Goal: Book appointment/travel/reservation

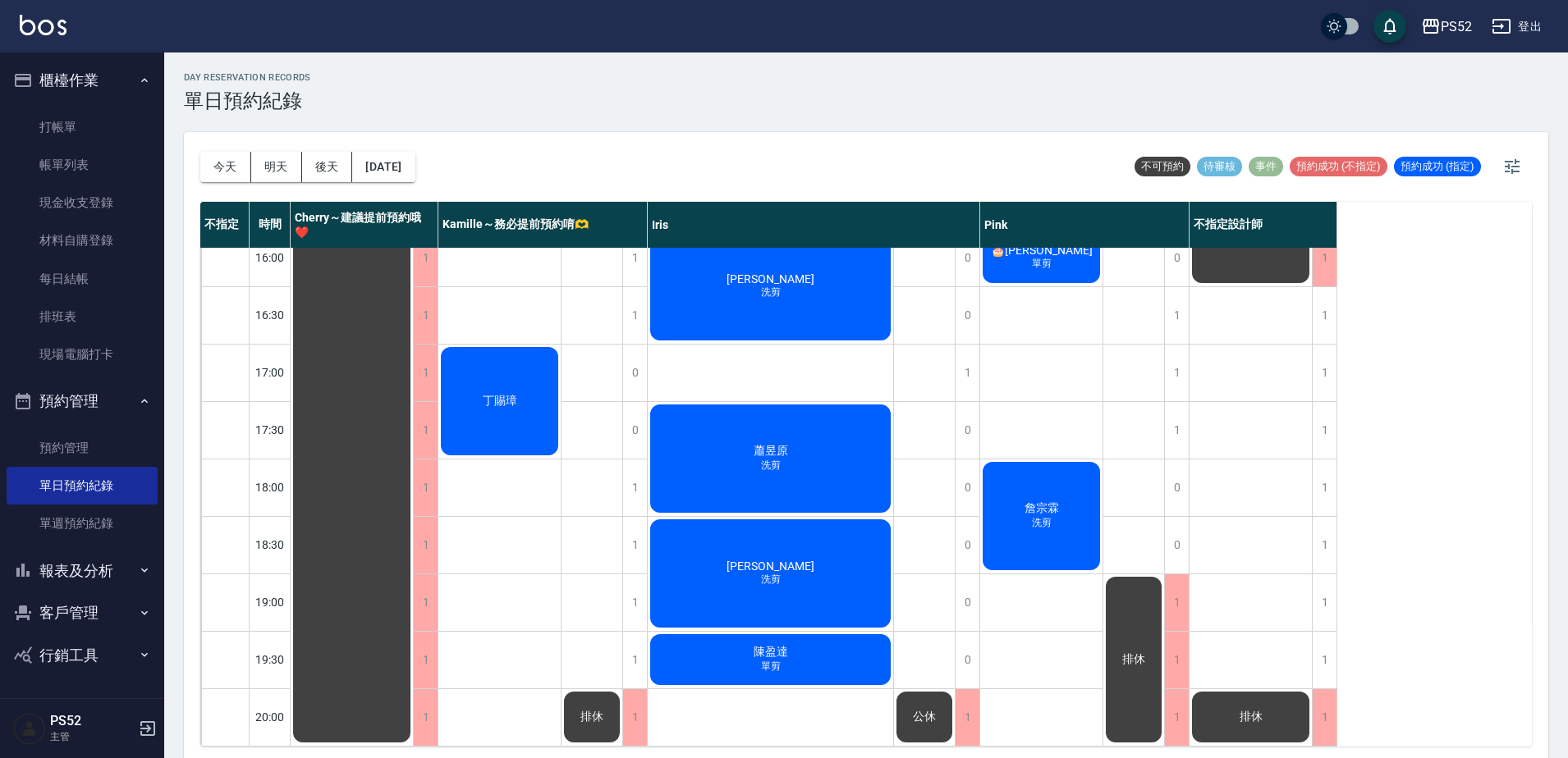
scroll to position [664, 0]
click at [291, 161] on button "明天" at bounding box center [276, 167] width 51 height 30
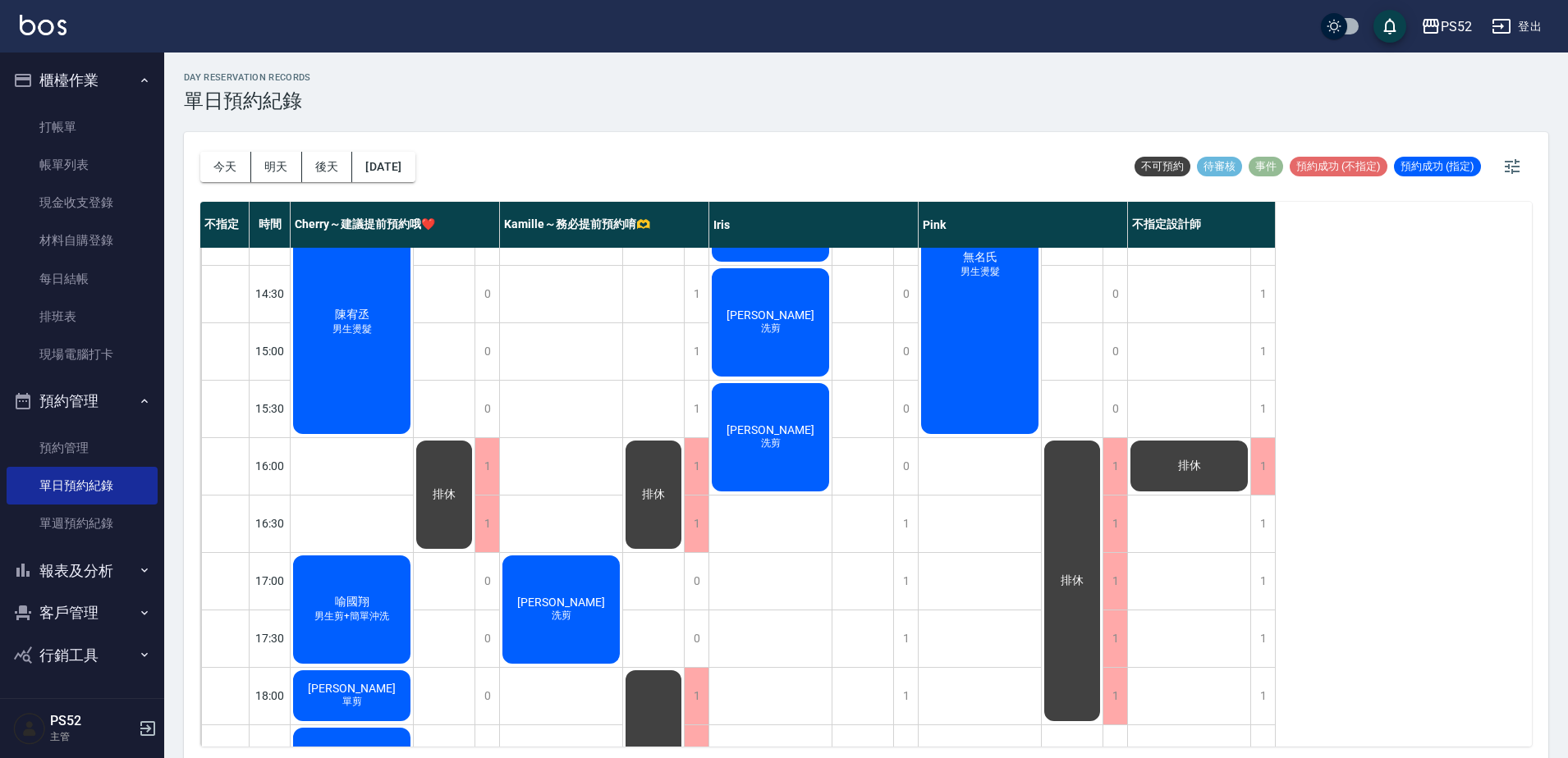
scroll to position [473, 0]
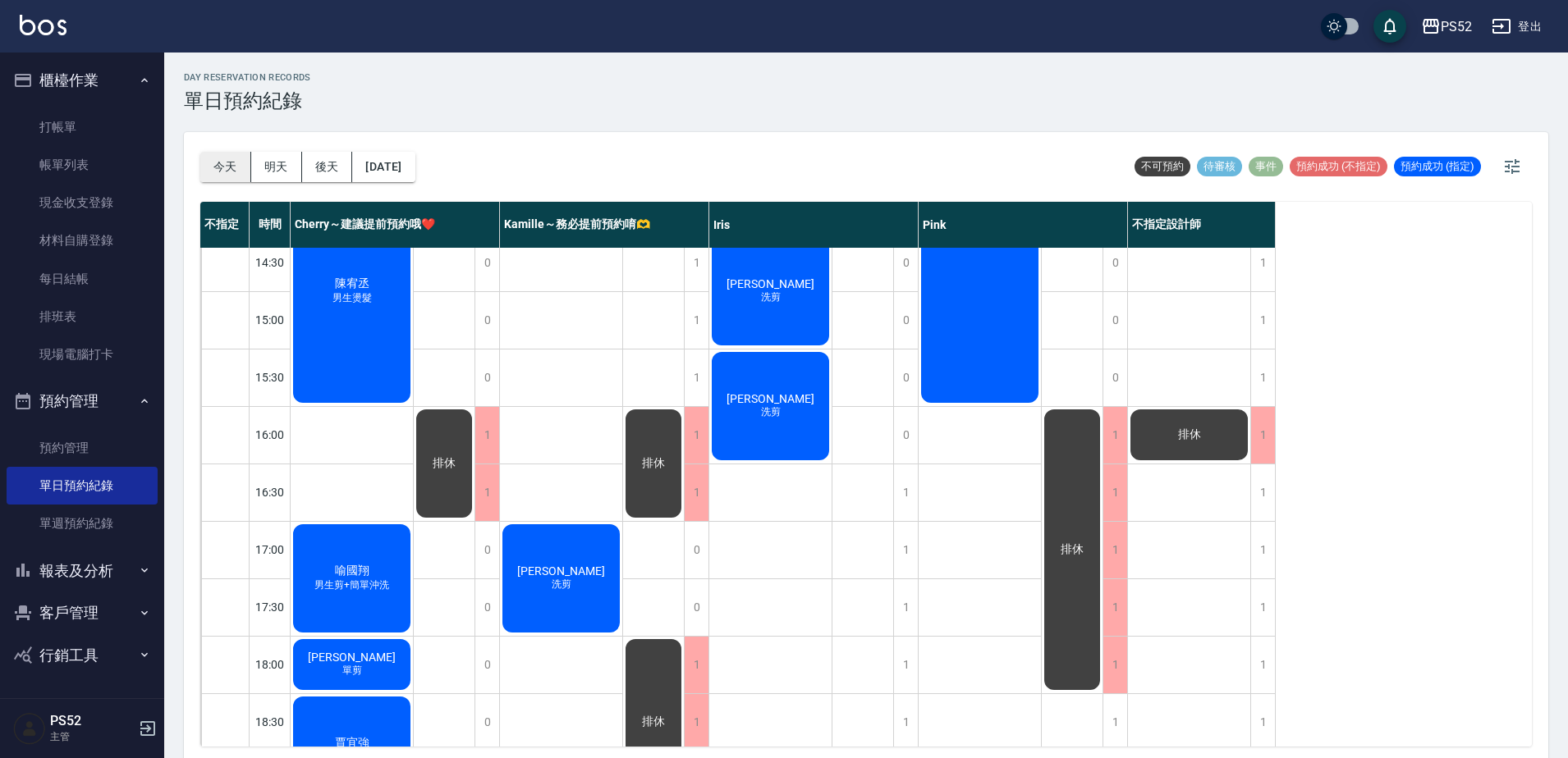
click at [214, 158] on button "今天" at bounding box center [226, 167] width 51 height 30
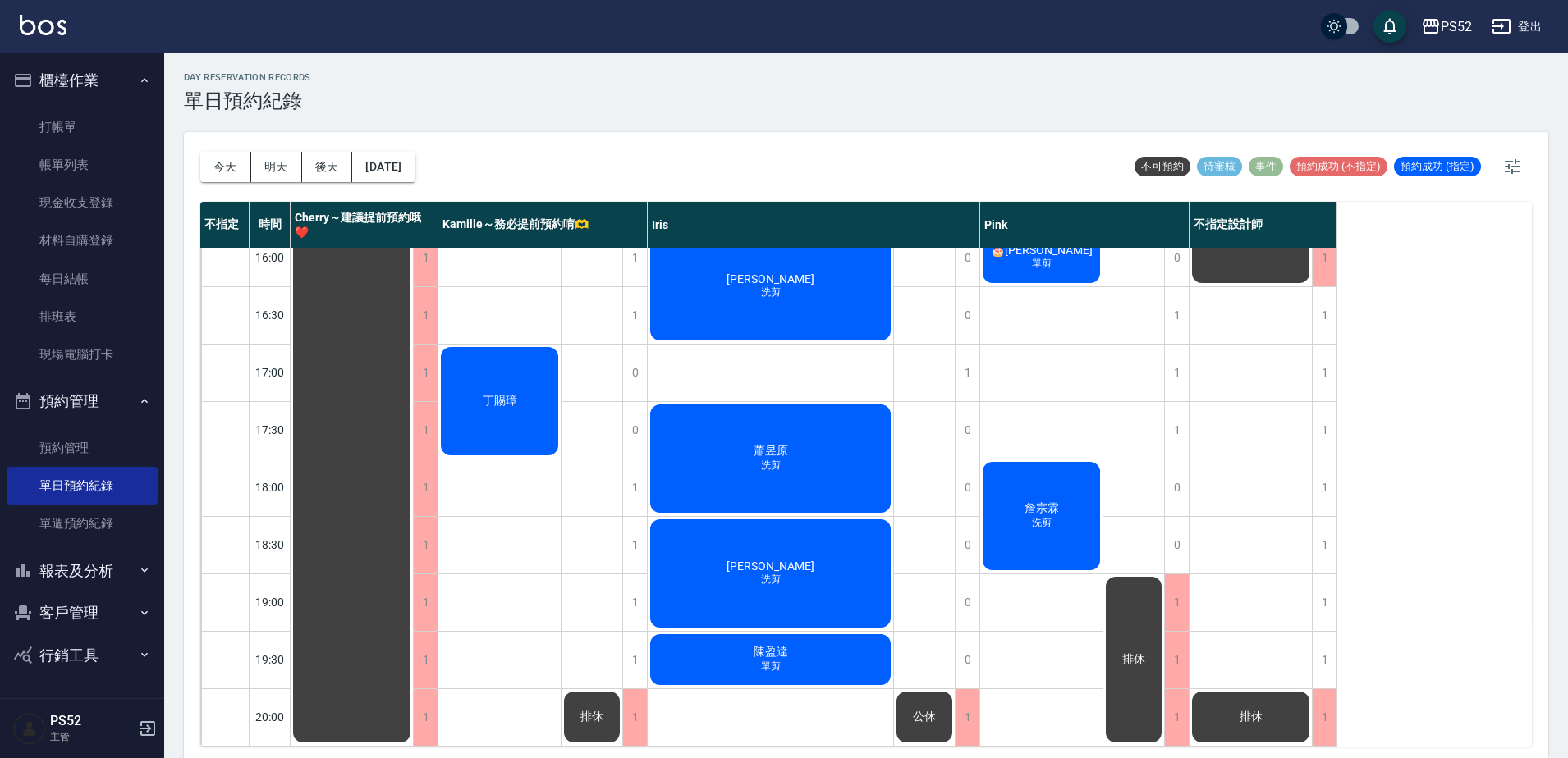
scroll to position [664, 0]
click at [636, 580] on div "1" at bounding box center [634, 603] width 25 height 57
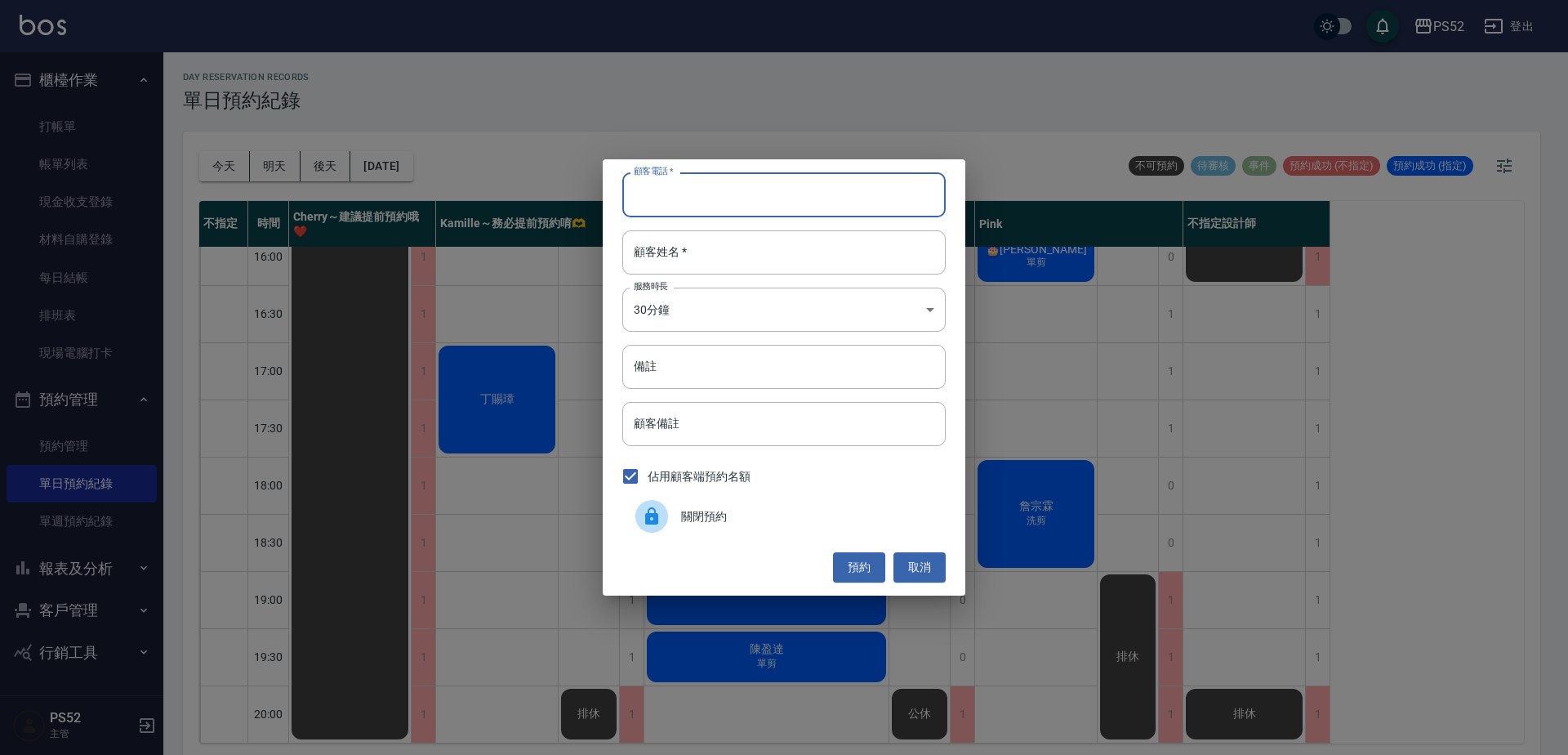
click at [678, 198] on input "顧客電話   *" at bounding box center [784, 194] width 323 height 44
click at [709, 194] on input "0985408444" at bounding box center [784, 194] width 323 height 44
type input "0985408444"
click at [471, 282] on div "顧客電話   * [PHONE_NUMBER] 顧客電話   * 顧客姓名   * 顧客姓名   * 服務時長 30分鐘 1 服務時長 備註 備註 顧客備註 …" at bounding box center [784, 377] width 1568 height 755
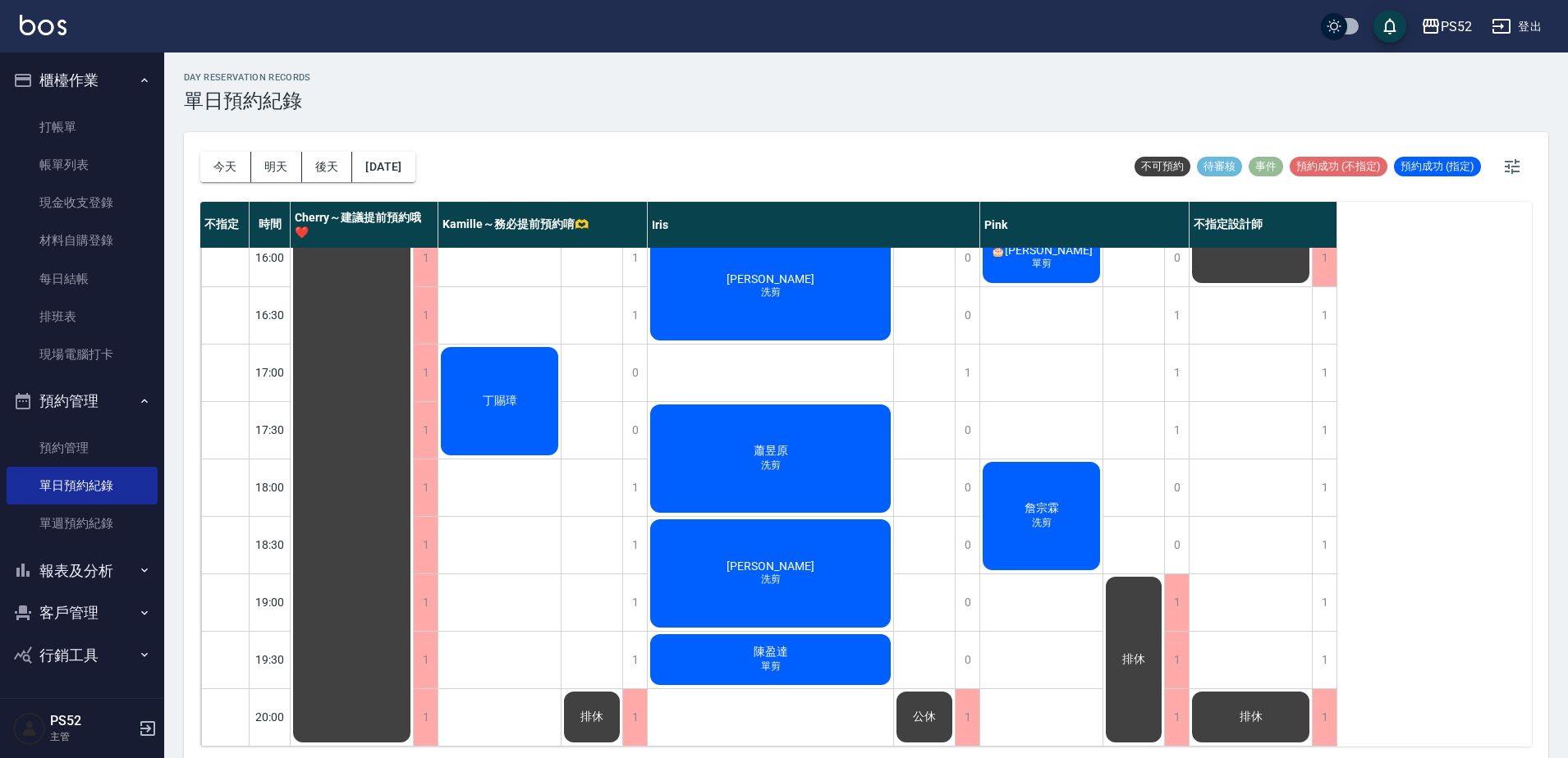
click at [89, 606] on button "客戶管理" at bounding box center [82, 612] width 151 height 43
click at [71, 651] on link "客戶列表" at bounding box center [82, 660] width 151 height 38
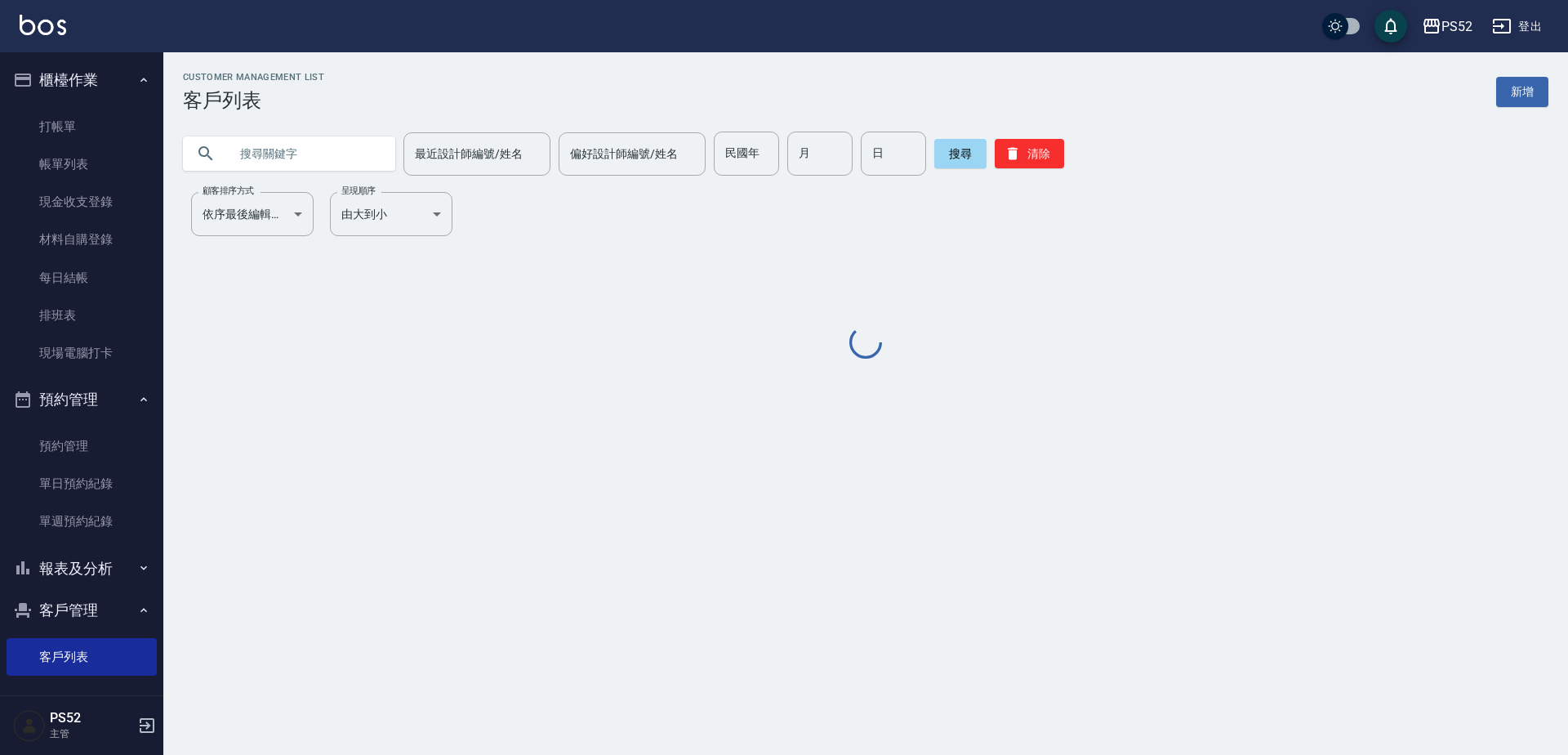
click at [318, 143] on input "text" at bounding box center [305, 154] width 154 height 44
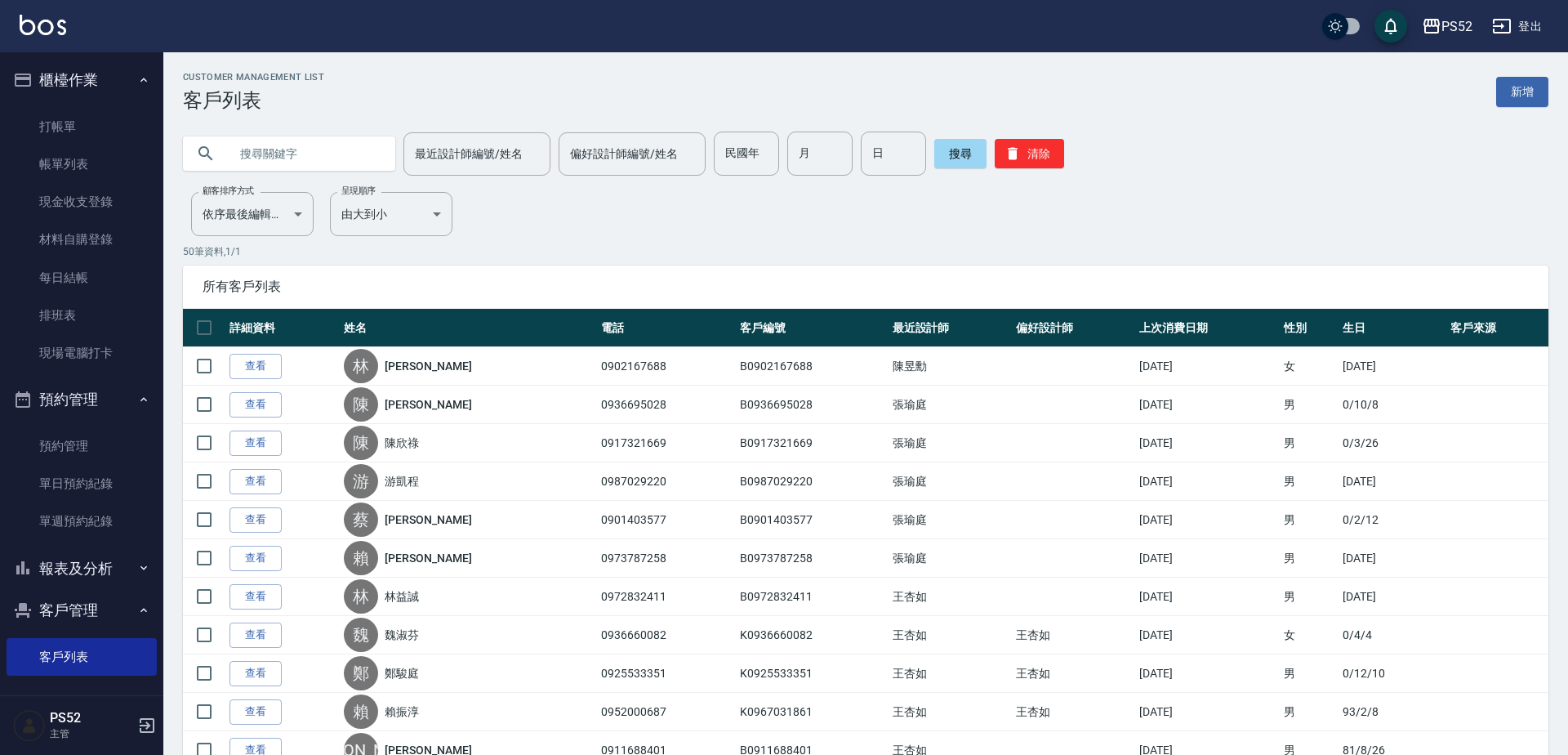
paste input "0985408444"
type input "0985408444"
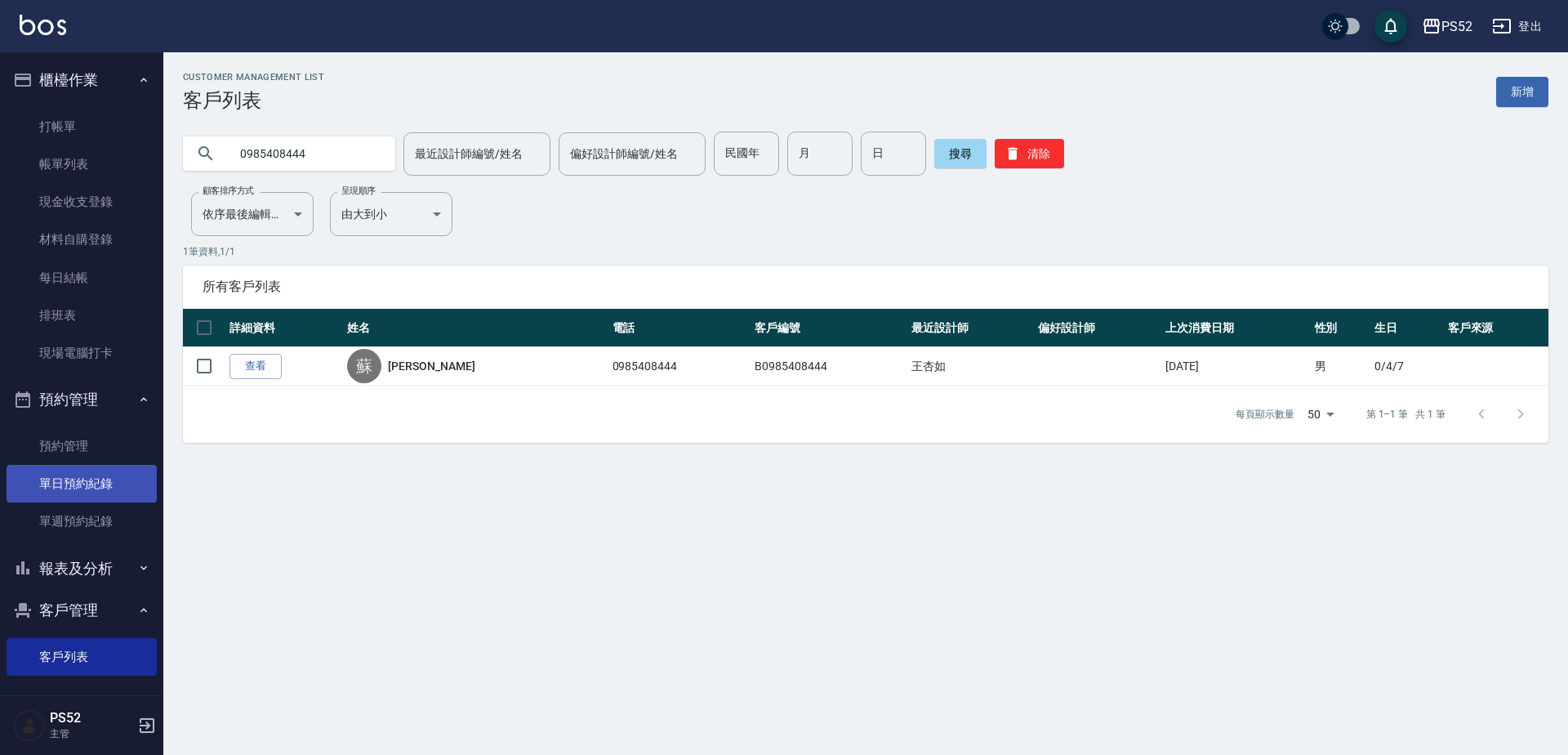
click at [126, 489] on link "單日預約紀錄" at bounding box center [82, 484] width 151 height 38
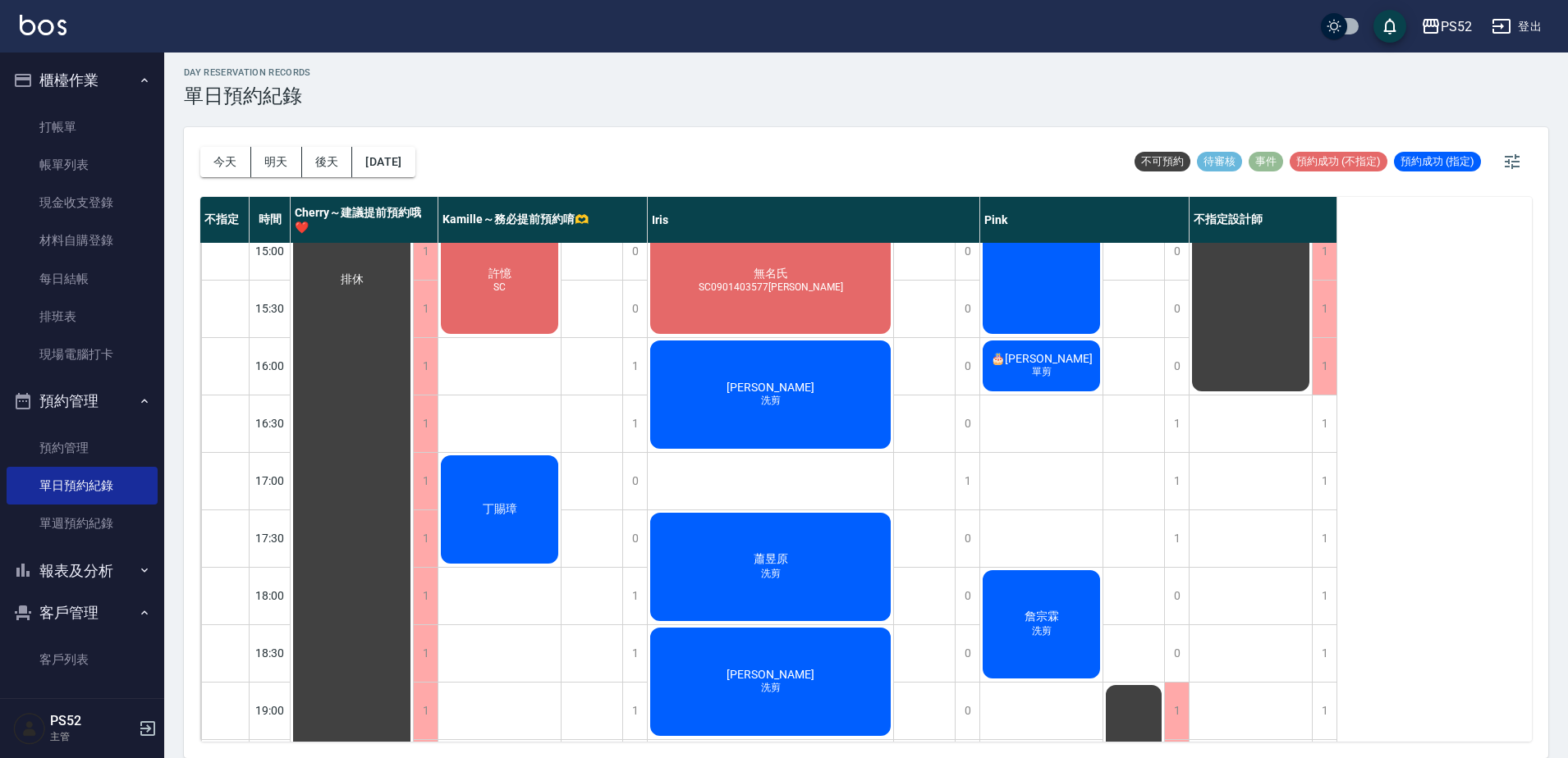
scroll to position [547, 0]
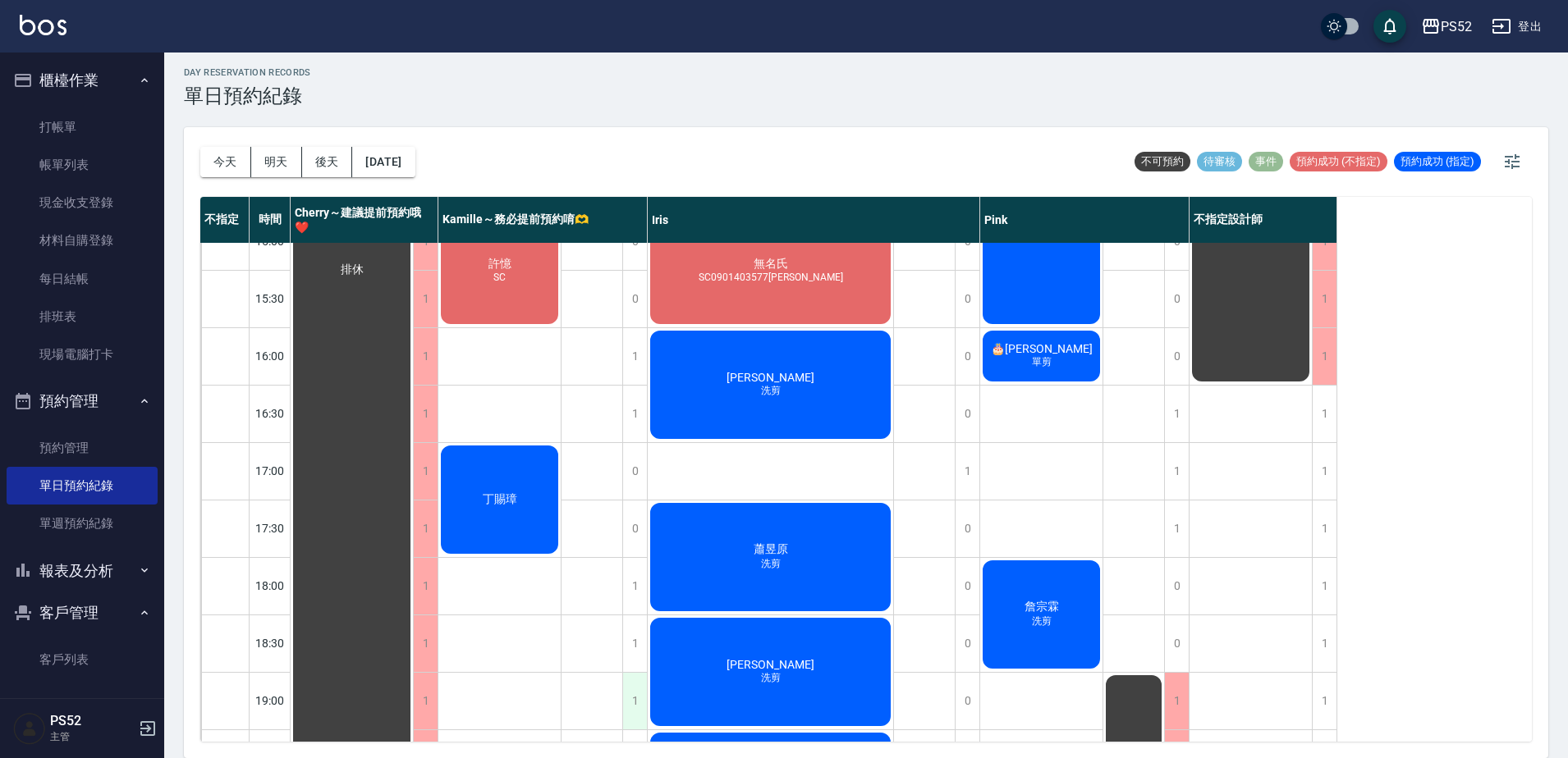
click at [632, 696] on div "1" at bounding box center [634, 701] width 25 height 57
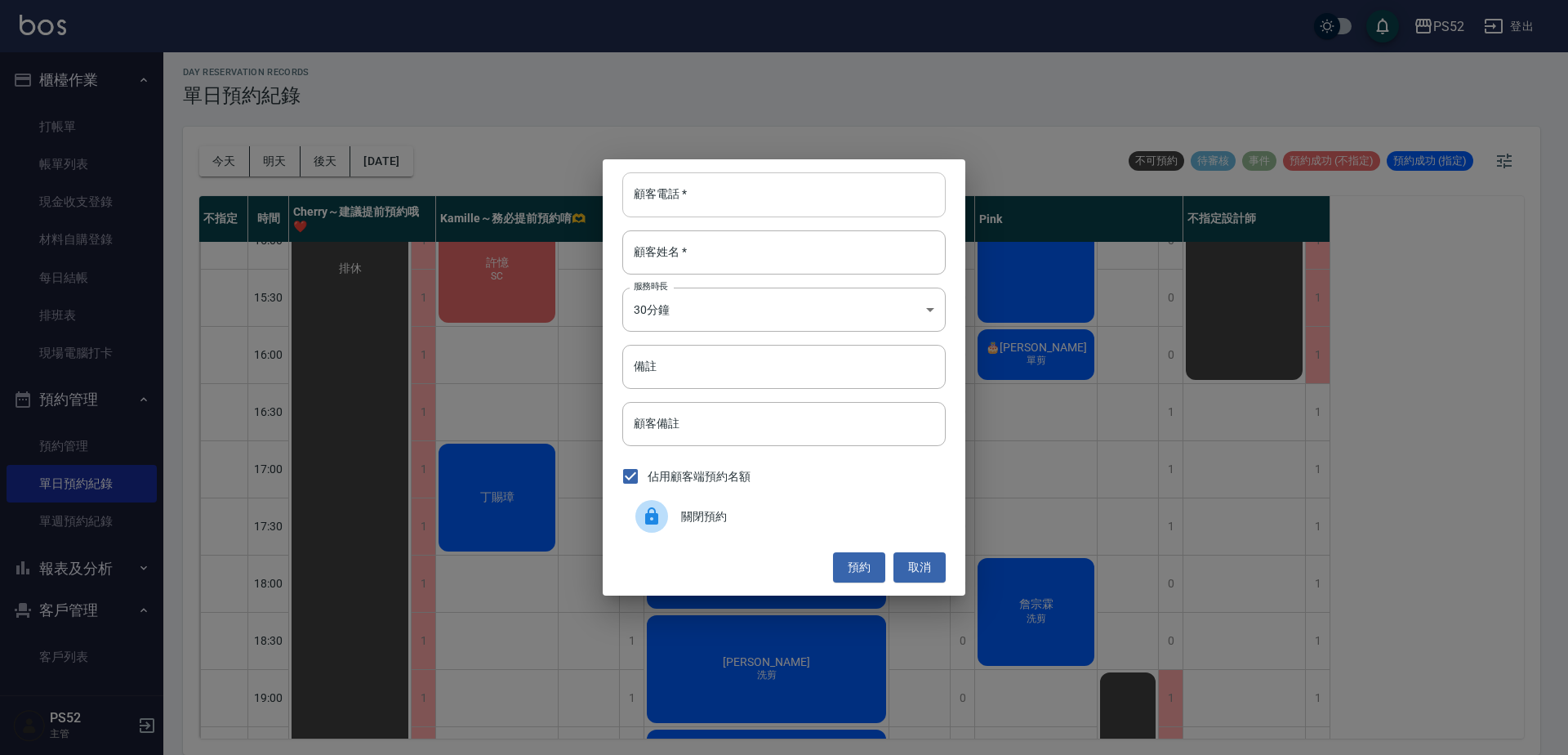
click at [674, 182] on div "顧客電話   * 顧客電話   *" at bounding box center [784, 194] width 323 height 44
paste input "0985408444"
type input "0985408444"
click at [680, 247] on input "顧客姓名   *" at bounding box center [784, 252] width 323 height 44
type input "蘇"
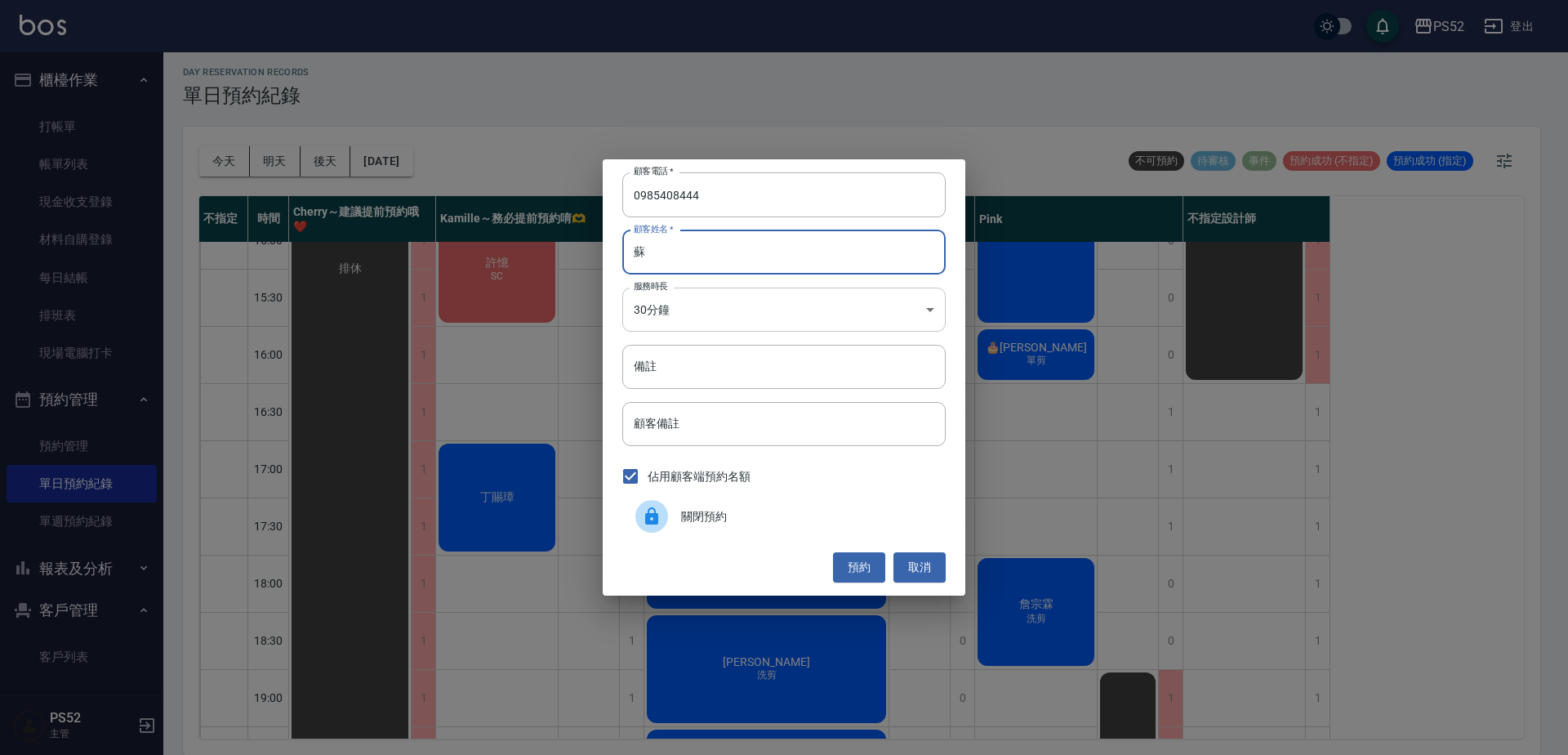
click at [737, 300] on body "PS52 登出 櫃檯作業 打帳單 帳單列表 現金收支登錄 材料自購登錄 每日結帳 排班表 現場電腦打卡 預約管理 預約管理 單日預約紀錄 單週預約紀錄 報表及…" at bounding box center [784, 375] width 1568 height 760
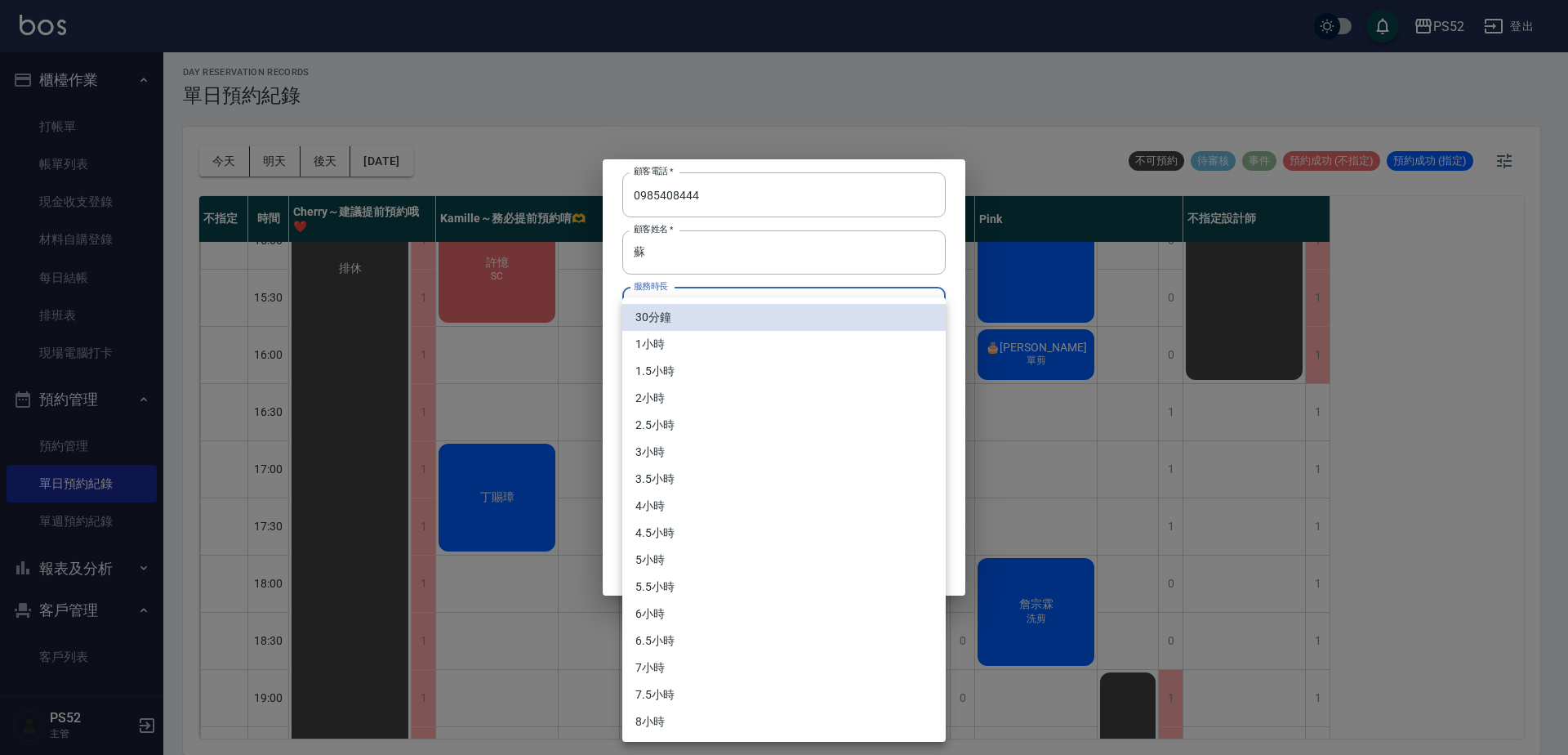
click at [717, 340] on li "1小時" at bounding box center [784, 344] width 323 height 27
type input "2"
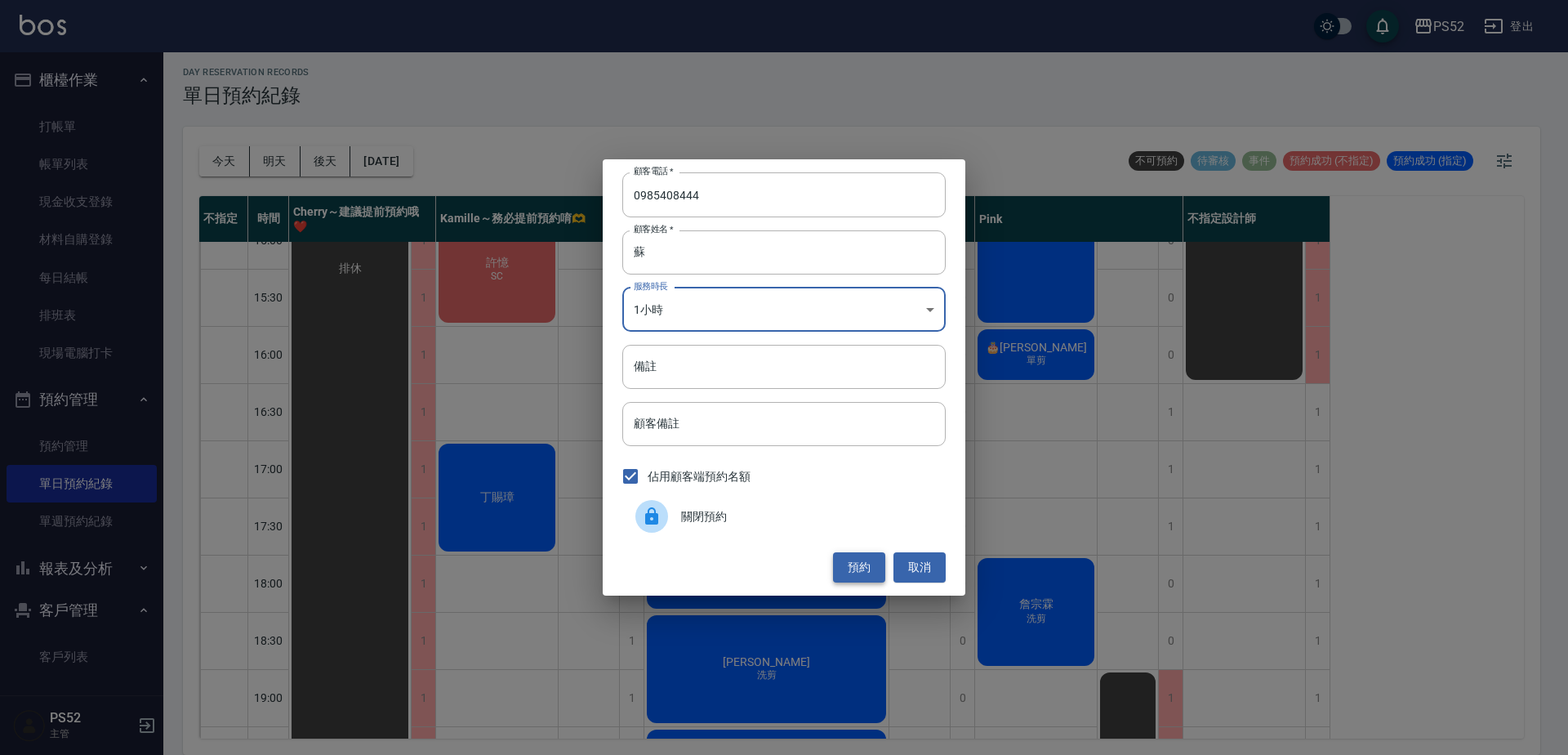
click at [851, 566] on button "預約" at bounding box center [858, 567] width 52 height 30
